Goal: Task Accomplishment & Management: Manage account settings

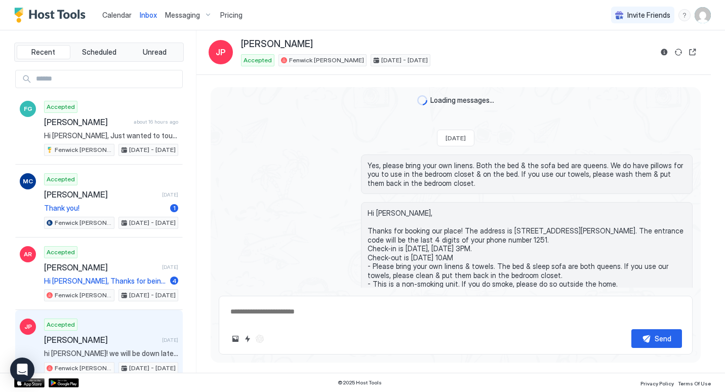
scroll to position [951, 0]
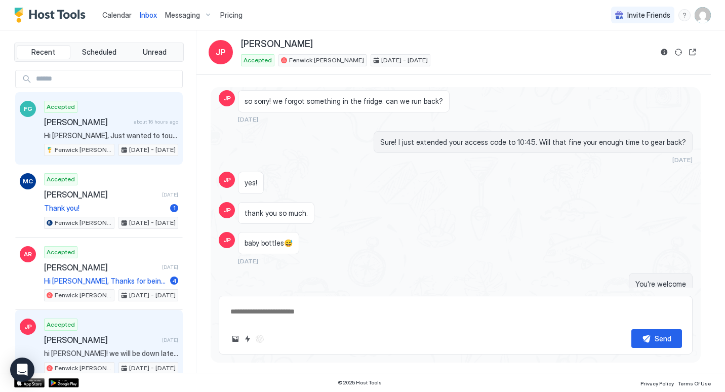
click at [72, 110] on div "Accepted" at bounding box center [60, 107] width 33 height 12
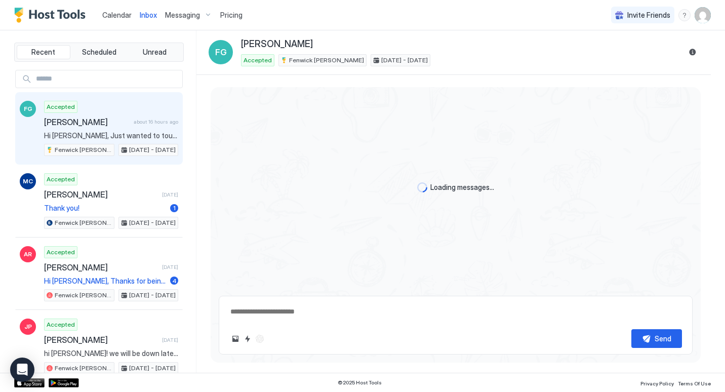
scroll to position [305, 0]
type textarea "*"
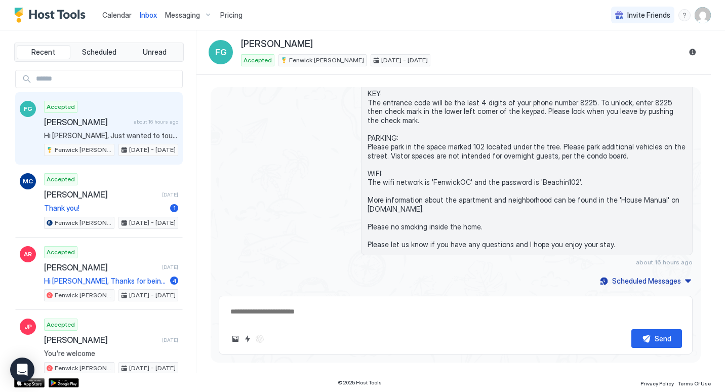
click at [118, 18] on span "Calendar" at bounding box center [116, 15] width 29 height 9
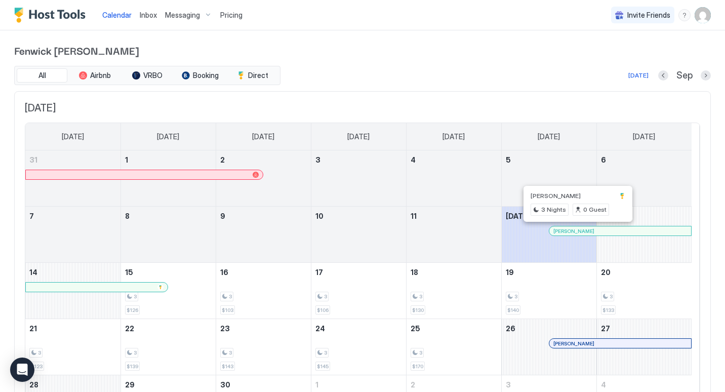
click at [576, 233] on div at bounding box center [576, 231] width 8 height 8
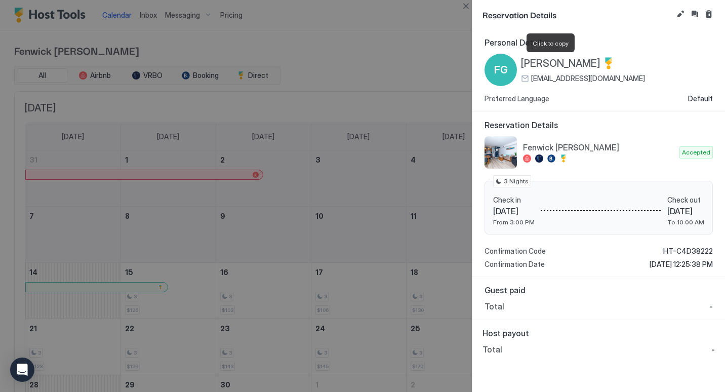
click at [541, 67] on span "[PERSON_NAME]" at bounding box center [560, 63] width 79 height 13
click at [678, 14] on button "Edit reservation" at bounding box center [680, 14] width 12 height 12
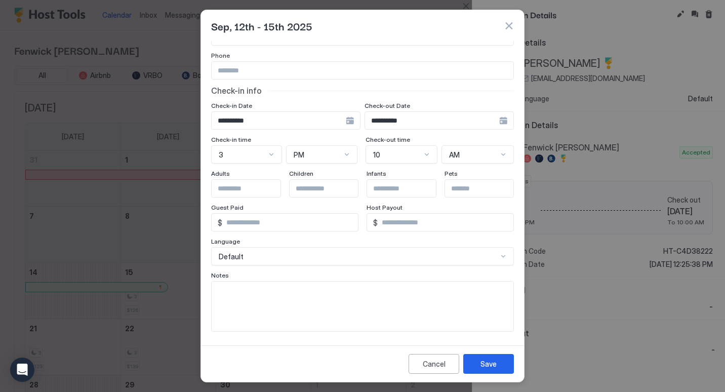
scroll to position [74, 0]
click at [354, 73] on input "Input Field" at bounding box center [363, 69] width 302 height 17
type input "**********"
click at [480, 367] on button "Save" at bounding box center [488, 364] width 51 height 20
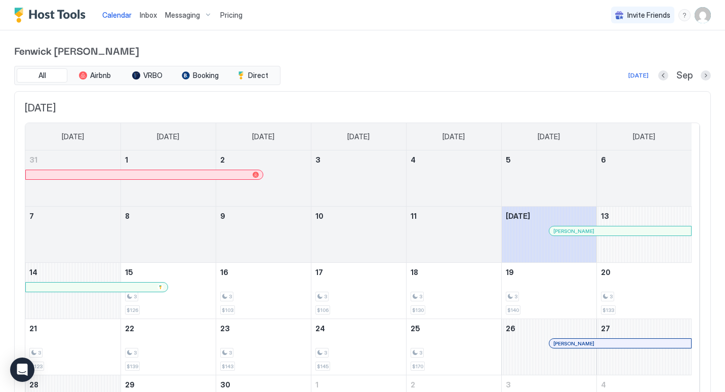
click at [174, 18] on span "Messaging" at bounding box center [182, 15] width 35 height 9
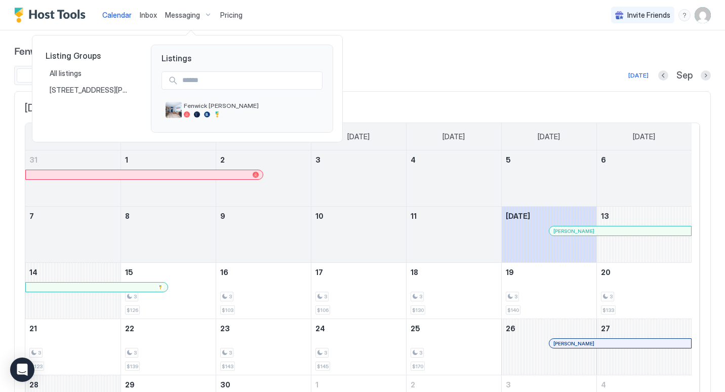
click at [494, 66] on div at bounding box center [362, 196] width 725 height 392
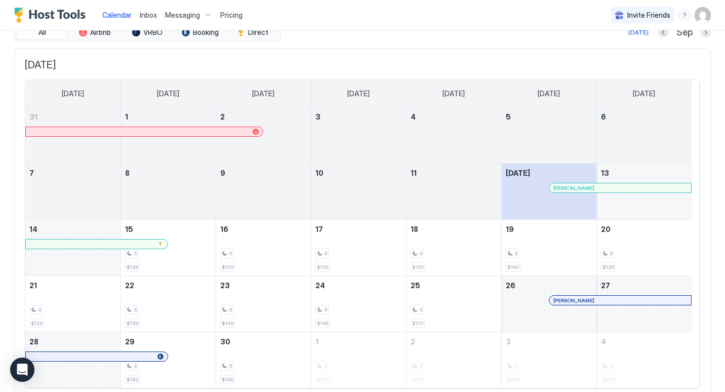
scroll to position [0, 0]
